Goal: Information Seeking & Learning: Learn about a topic

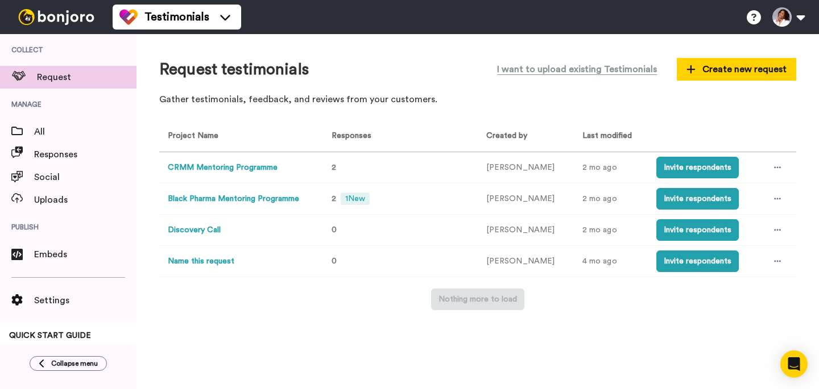
click at [249, 168] on button "CRMM Mentoring Programme" at bounding box center [223, 168] width 110 height 12
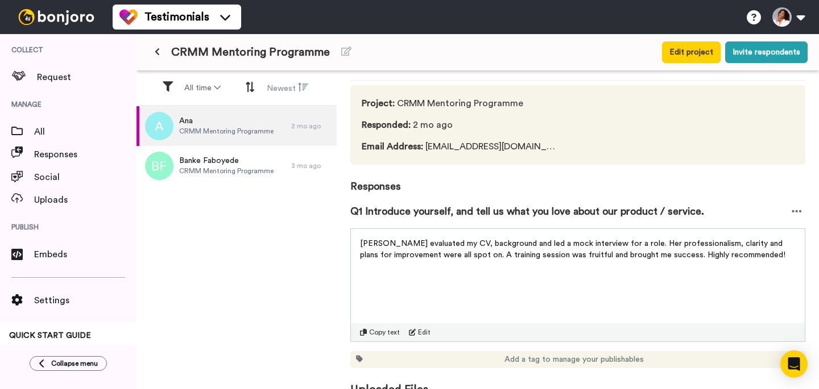
scroll to position [39, 0]
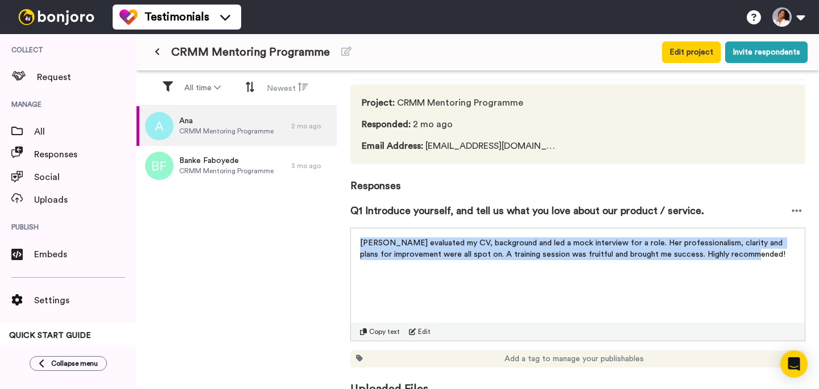
drag, startPoint x: 756, startPoint y: 256, endPoint x: 351, endPoint y: 246, distance: 404.9
click at [351, 246] on div "[PERSON_NAME] evaluated my CV, background and led a mock interview for a role. …" at bounding box center [578, 246] width 454 height 34
copy span "[PERSON_NAME] evaluated my CV, background and led a mock interview for a role. …"
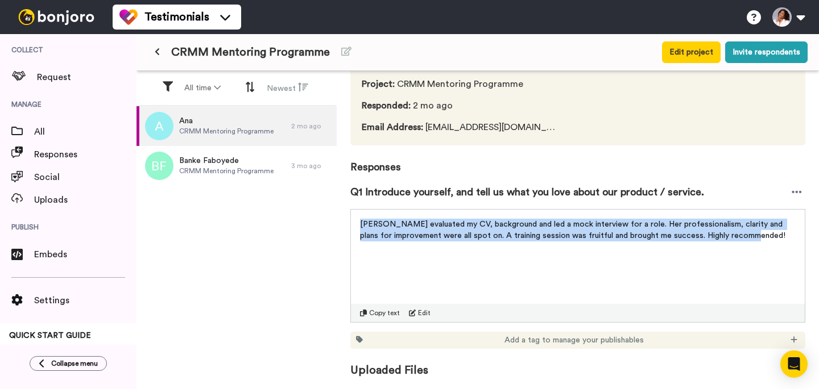
scroll to position [0, 0]
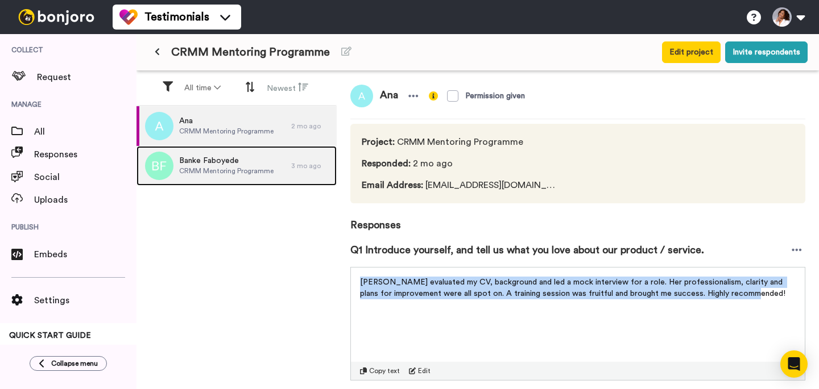
click at [209, 171] on span "CRMM Mentoring Programme" at bounding box center [226, 171] width 94 height 9
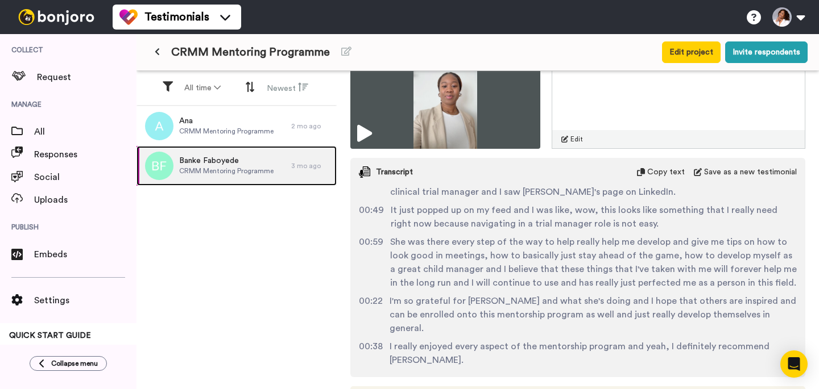
scroll to position [409, 0]
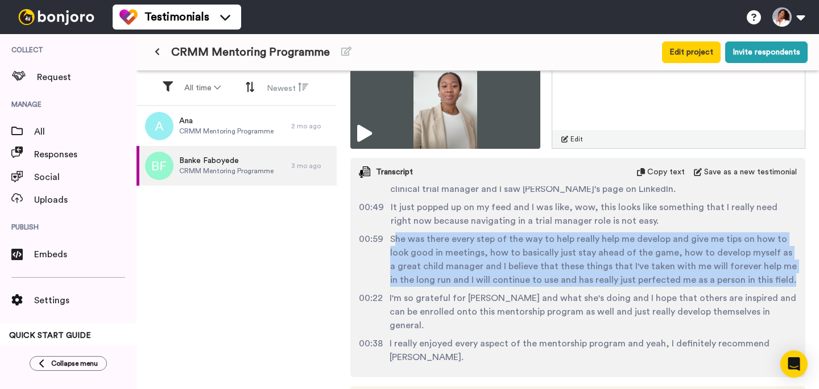
drag, startPoint x: 392, startPoint y: 225, endPoint x: 751, endPoint y: 264, distance: 360.8
click at [751, 264] on span "She was there every step of the way to help really help me develop and give me …" at bounding box center [593, 259] width 406 height 55
copy span "he was there every step of the way to help really help me develop and give me t…"
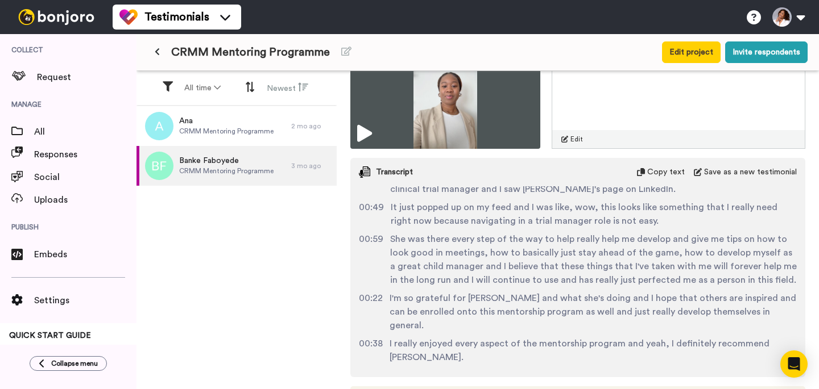
click at [273, 277] on div "Ana CRMM Mentoring Programme 2 mo ago Banke Faboyede CRMM Mentoring Programme 3…" at bounding box center [236, 248] width 200 height 285
click at [90, 161] on div "Responses" at bounding box center [68, 154] width 136 height 23
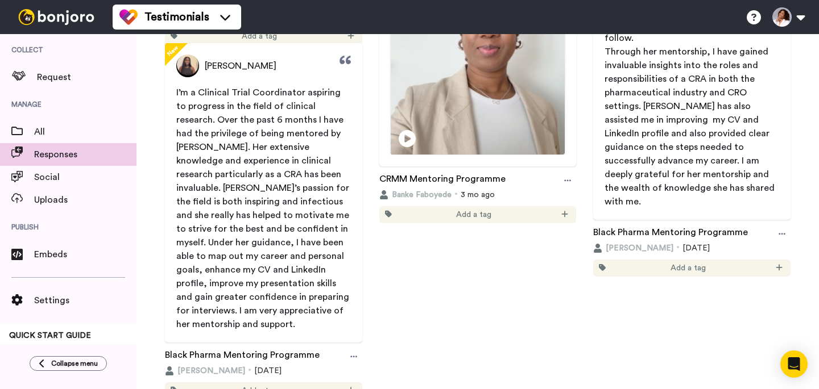
scroll to position [325, 0]
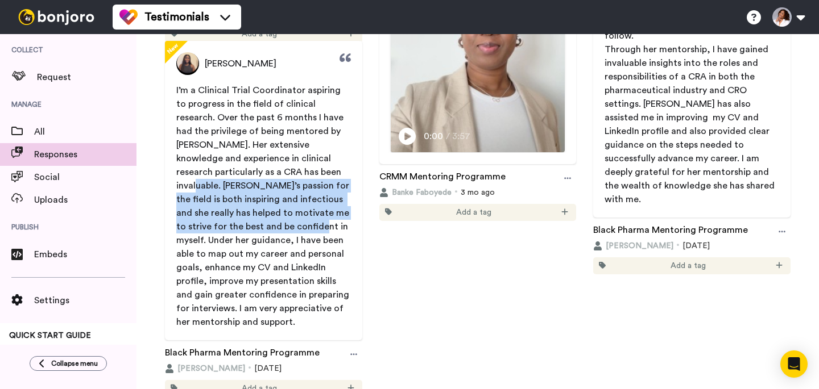
drag, startPoint x: 246, startPoint y: 172, endPoint x: 208, endPoint y: 227, distance: 66.7
click at [208, 227] on span "I’m a Clinical Trial Coordinator aspiring to progress in the field of clinical …" at bounding box center [263, 206] width 175 height 241
copy span "[PERSON_NAME]’s passion for the field is both inspiring and infectious and she …"
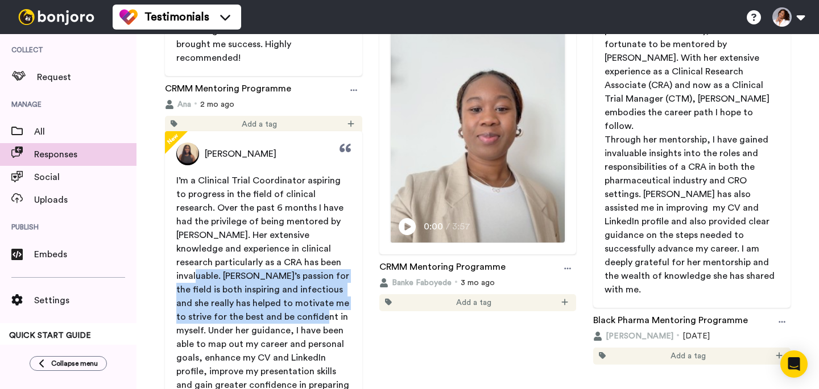
scroll to position [236, 0]
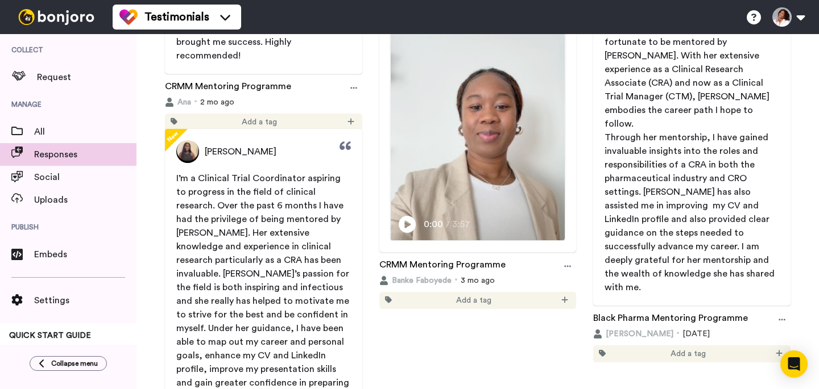
click at [643, 167] on span "Through her mentorship, I have gained invaluable insights into the roles and re…" at bounding box center [690, 212] width 172 height 159
click at [643, 166] on span "Through her mentorship, I have gained invaluable insights into the roles and re…" at bounding box center [690, 212] width 172 height 159
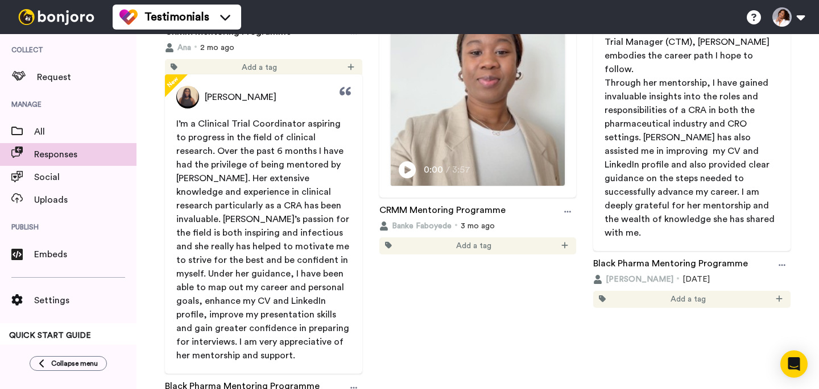
scroll to position [293, 0]
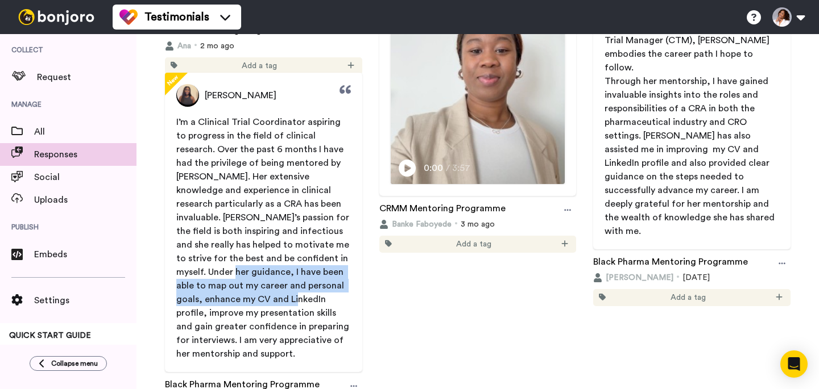
drag, startPoint x: 292, startPoint y: 256, endPoint x: 202, endPoint y: 301, distance: 100.4
click at [202, 301] on span "I’m a Clinical Trial Coordinator aspiring to progress in the field of clinical …" at bounding box center [263, 238] width 175 height 241
copy span "I have been able to map out my career and personal goals, enhance my CV and Lin…"
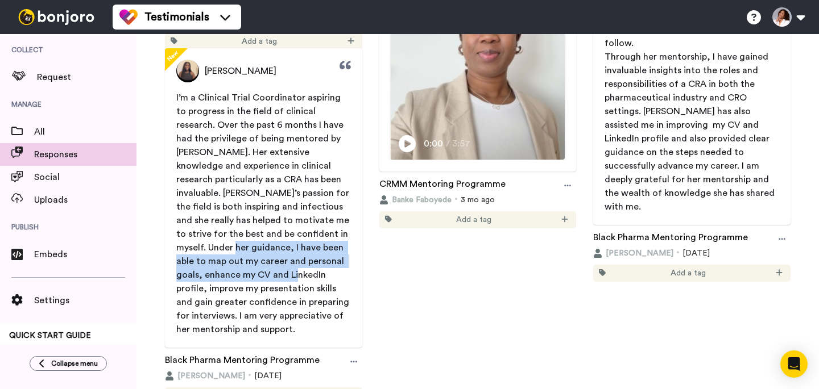
scroll to position [316, 0]
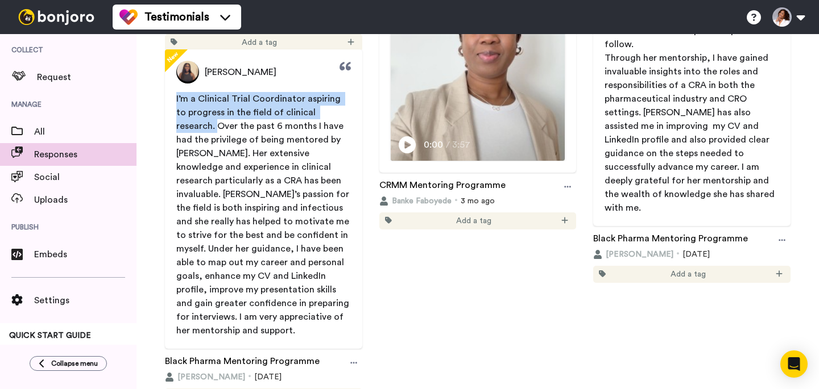
drag, startPoint x: 176, startPoint y: 98, endPoint x: 343, endPoint y: 111, distance: 167.6
click at [343, 111] on p "I’m a Clinical Trial Coordinator aspiring to progress in the field of clinical …" at bounding box center [263, 215] width 175 height 246
copy span "I’m a Clinical Trial Coordinator aspiring to progress in the field of clinical …"
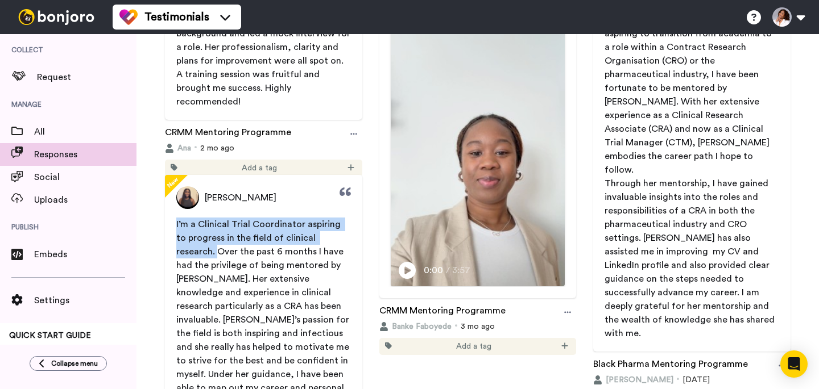
scroll to position [193, 0]
